Goal: Task Accomplishment & Management: Understand process/instructions

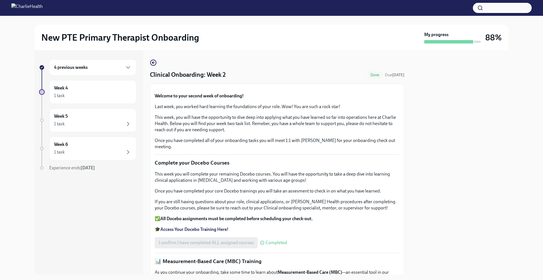
scroll to position [63, 0]
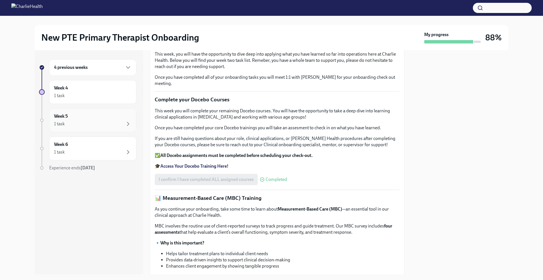
click at [81, 123] on div "1 task" at bounding box center [92, 124] width 77 height 7
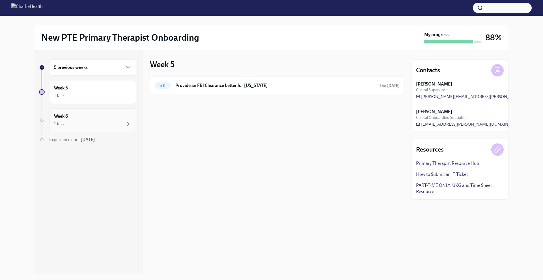
click at [83, 127] on div "1 task" at bounding box center [92, 124] width 77 height 7
click at [82, 74] on div "5 previous weeks" at bounding box center [92, 67] width 87 height 16
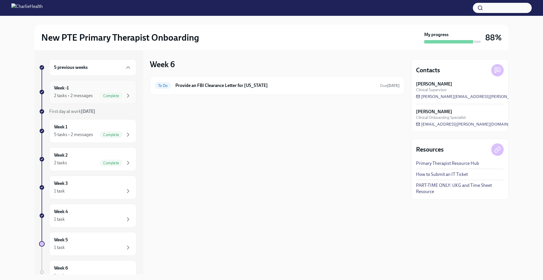
click at [89, 96] on div "2 tasks • 2 messages" at bounding box center [73, 96] width 39 height 6
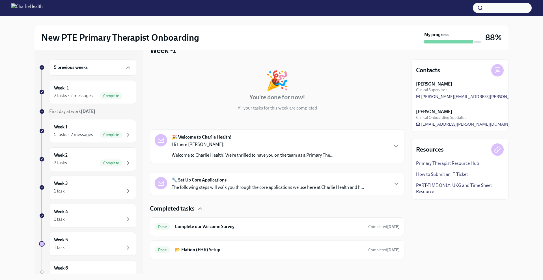
scroll to position [17, 0]
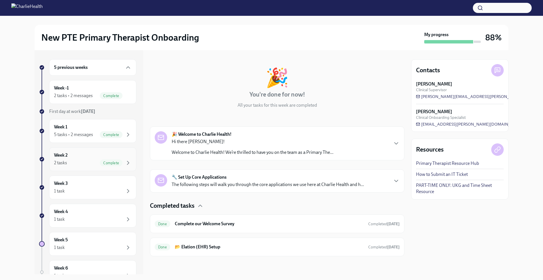
click at [87, 157] on div "Week 2 2 tasks Complete" at bounding box center [92, 159] width 77 height 14
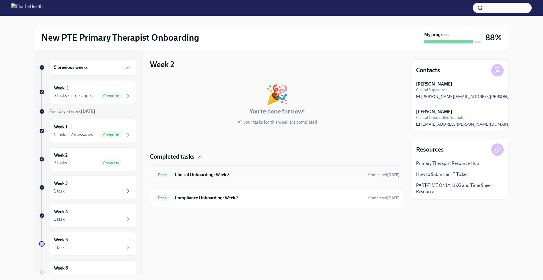
click at [303, 174] on h6 "Clinical Onboarding: Week 2" at bounding box center [269, 175] width 189 height 6
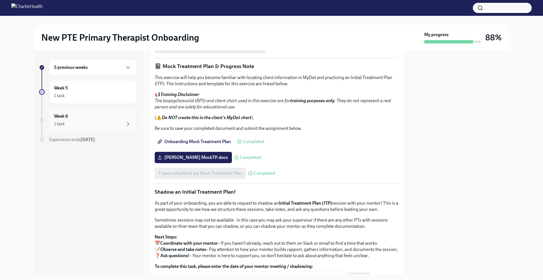
scroll to position [327, 0]
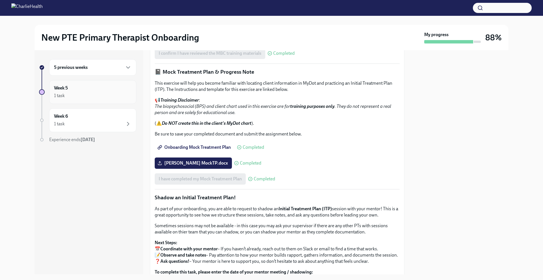
click at [102, 92] on div "Week 5 1 task" at bounding box center [92, 92] width 77 height 14
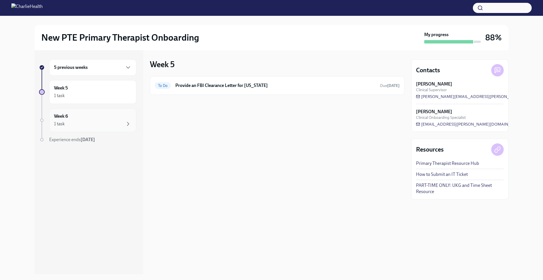
click at [85, 117] on div "Week 6 1 task" at bounding box center [92, 120] width 77 height 14
click at [82, 70] on h6 "5 previous weeks" at bounding box center [71, 67] width 34 height 6
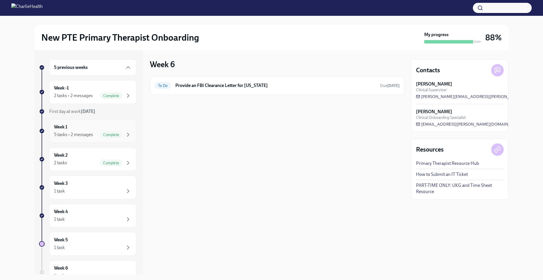
click at [85, 129] on div "Week 1 5 tasks • 2 messages Complete" at bounding box center [92, 131] width 77 height 14
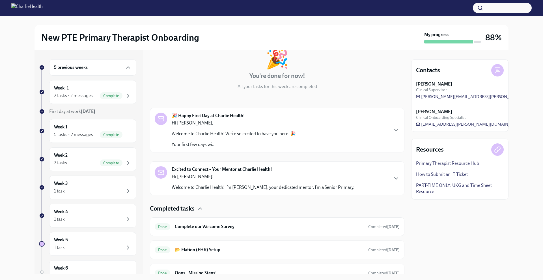
scroll to position [108, 0]
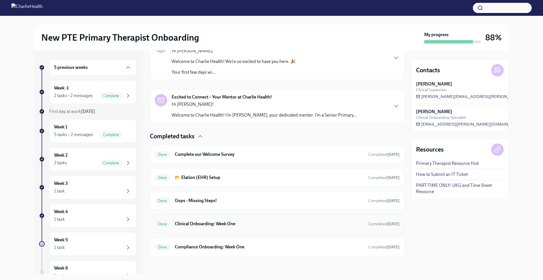
click at [243, 224] on h6 "Clinical Onboarding: Week One" at bounding box center [269, 224] width 189 height 6
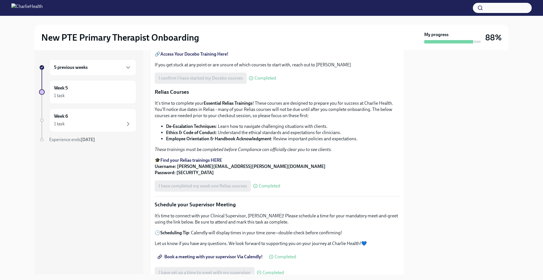
scroll to position [276, 0]
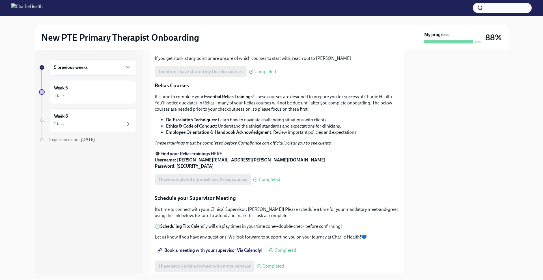
click at [208, 157] on strong "Find your Relias trainings HERE" at bounding box center [191, 153] width 62 height 5
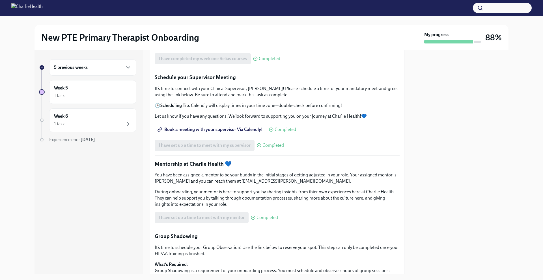
scroll to position [397, 0]
